Goal: Transaction & Acquisition: Purchase product/service

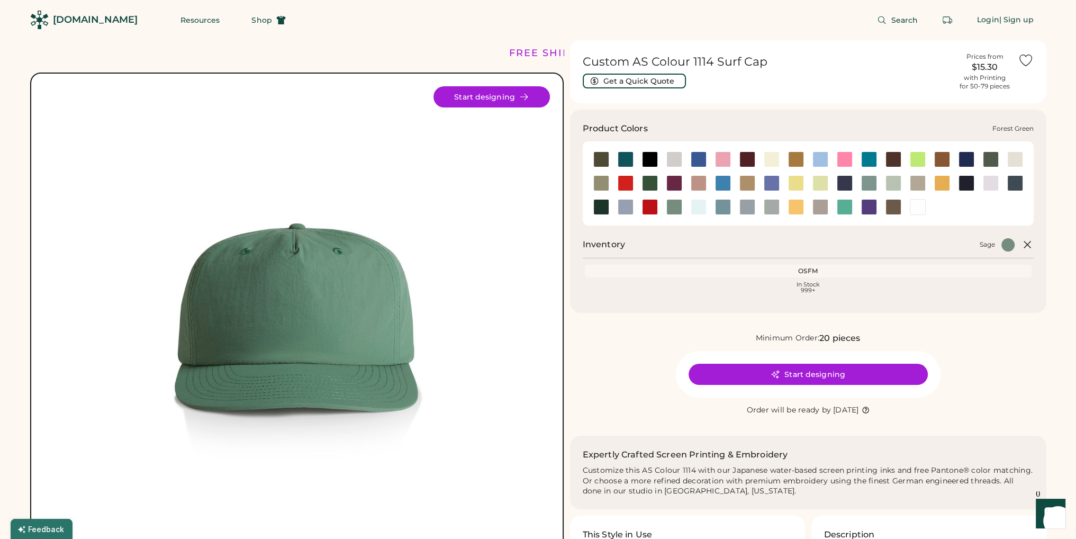
click at [644, 183] on div at bounding box center [650, 183] width 16 height 16
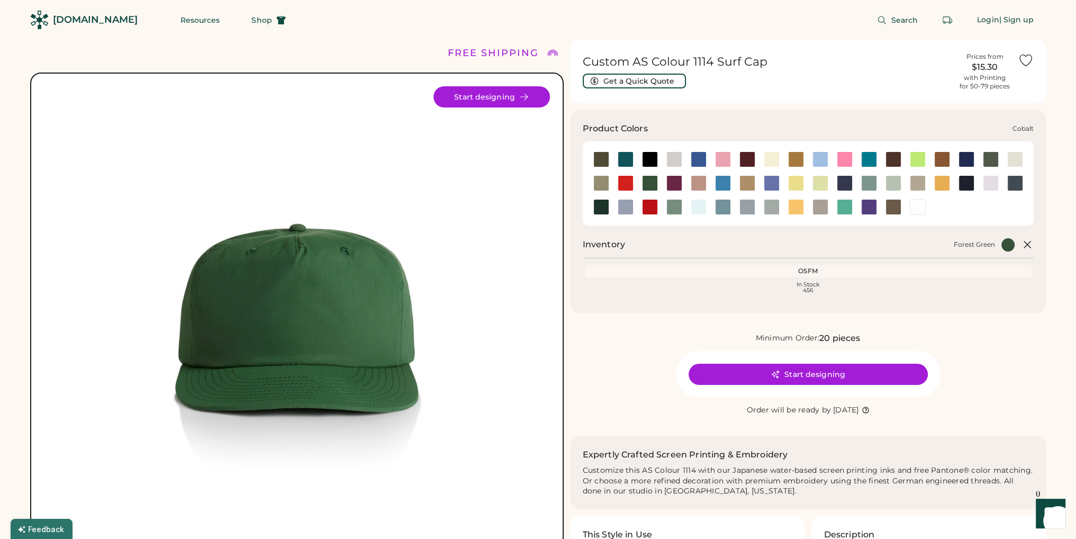
click at [967, 158] on div at bounding box center [966, 159] width 16 height 16
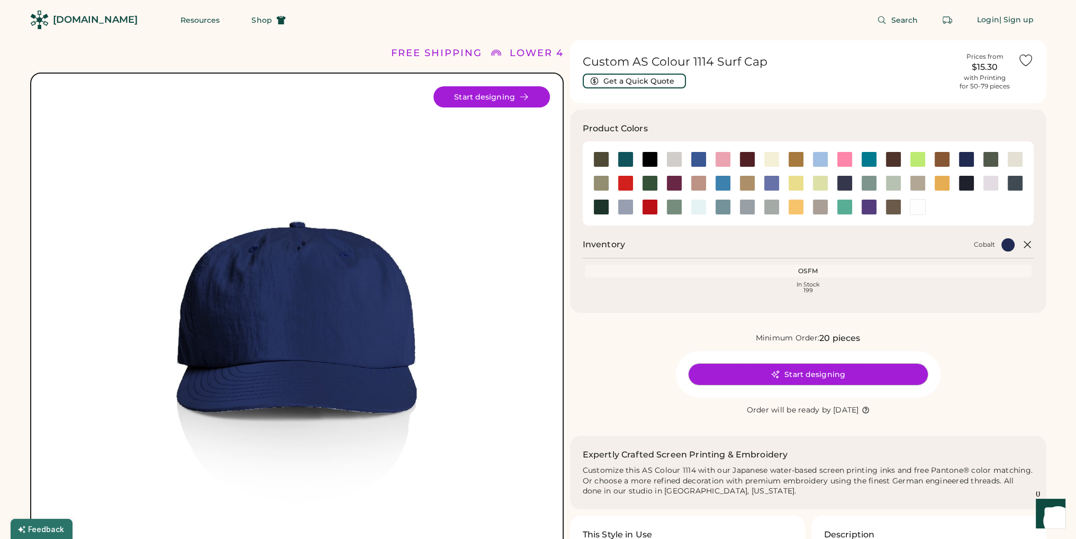
click at [769, 371] on button "Start designing" at bounding box center [807, 373] width 239 height 21
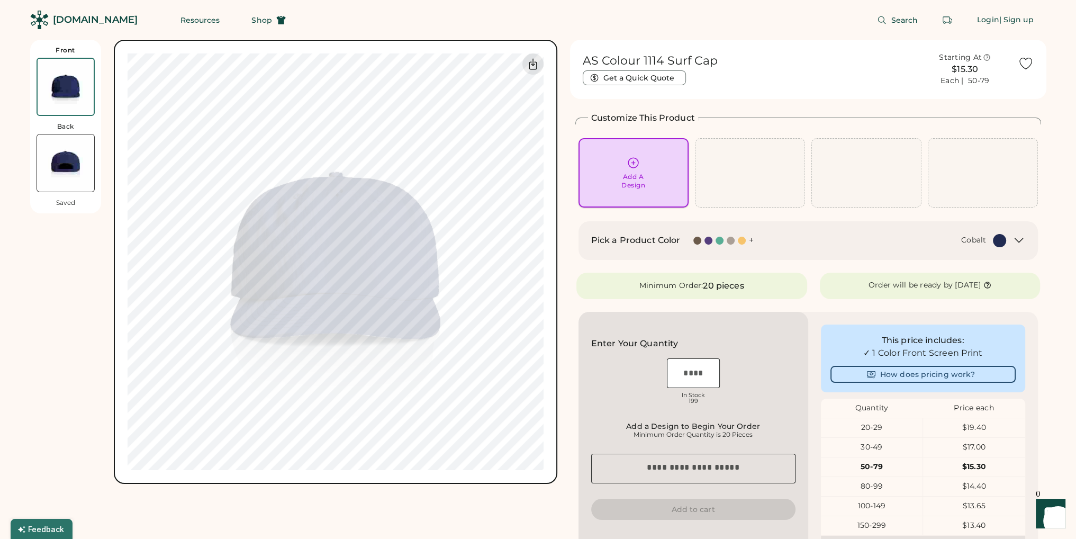
click at [659, 185] on div "Add A Design" at bounding box center [633, 172] width 95 height 33
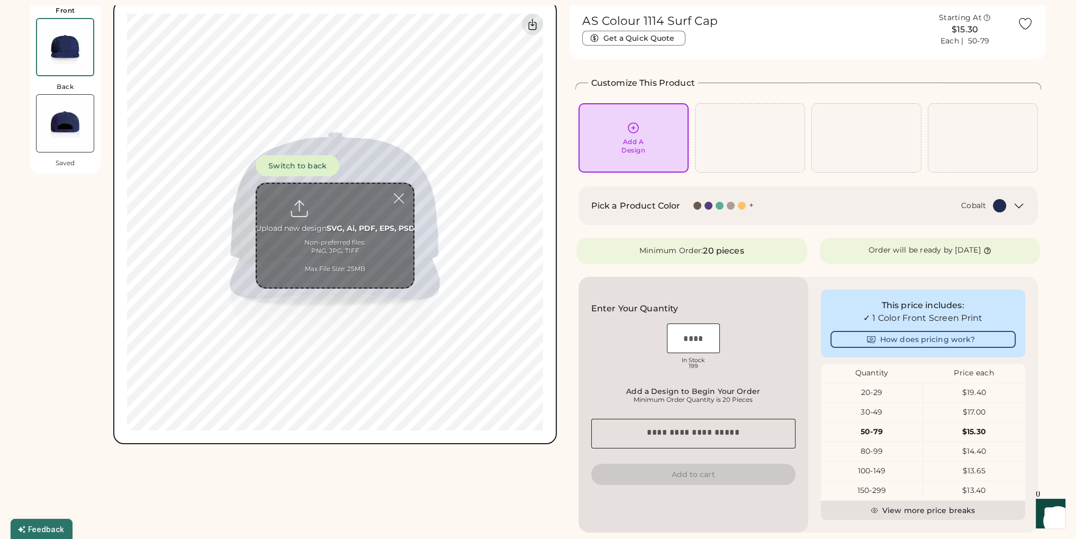
scroll to position [40, 0]
